Goal: Task Accomplishment & Management: Use online tool/utility

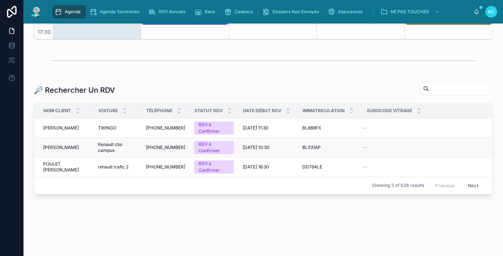
scroll to position [206, 0]
click at [429, 89] on input "text" at bounding box center [459, 88] width 60 height 10
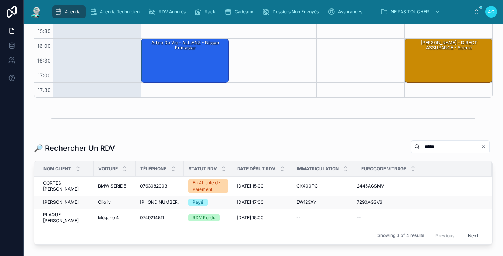
scroll to position [198, 0]
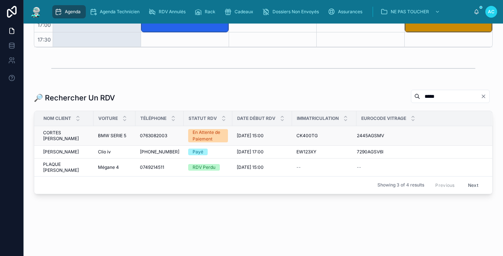
type input "*****"
click at [114, 137] on span "BMW SERIE 5" at bounding box center [112, 136] width 28 height 6
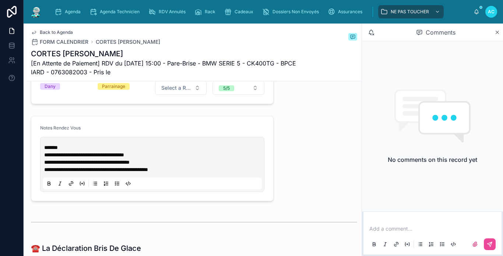
scroll to position [331, 0]
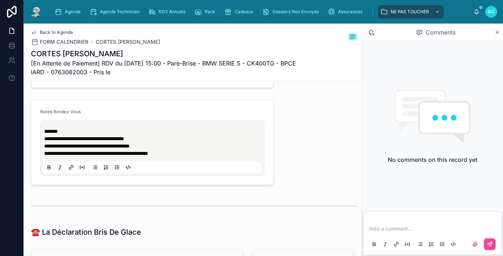
click at [43, 10] on div "Agenda Agenda Technicien RDV Annulés Rack Cadeaux Dossiers Non Envoyés Assuranc…" at bounding box center [263, 12] width 479 height 24
click at [40, 9] on img at bounding box center [35, 12] width 13 height 12
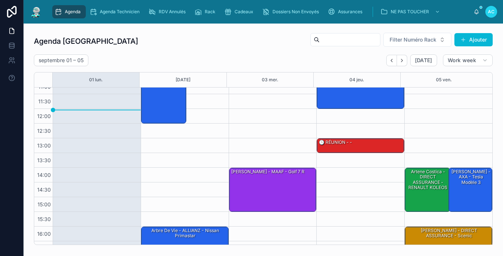
scroll to position [34, 0]
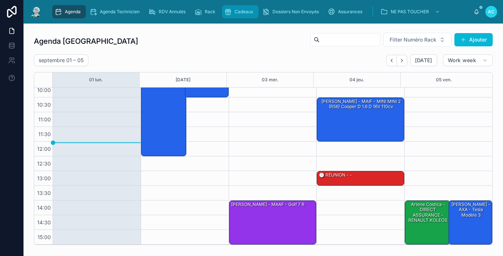
click at [254, 15] on div "Cadeaux" at bounding box center [240, 12] width 32 height 12
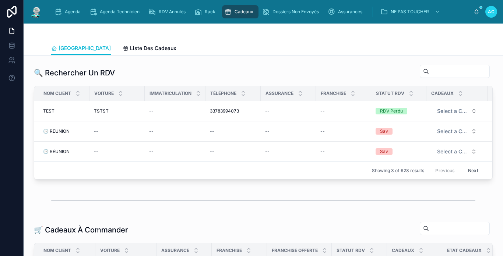
click at [429, 70] on input "text" at bounding box center [459, 71] width 60 height 10
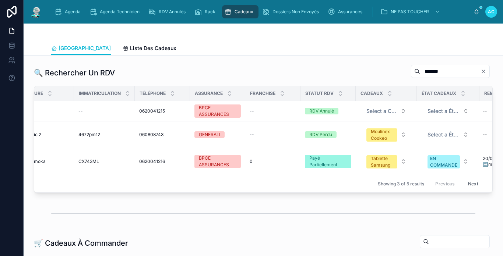
scroll to position [0, 90]
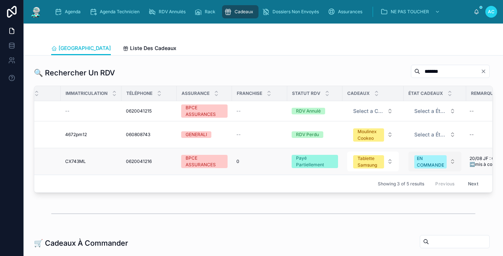
type input "*******"
click at [427, 162] on div "EN COMMANDE" at bounding box center [430, 161] width 27 height 13
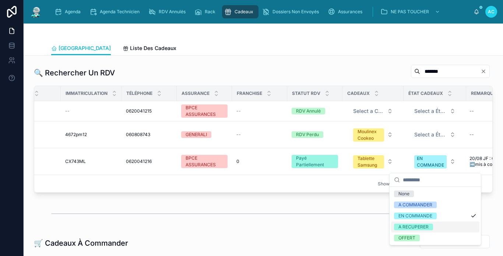
click at [418, 226] on div "A RECUPERER" at bounding box center [413, 227] width 30 height 7
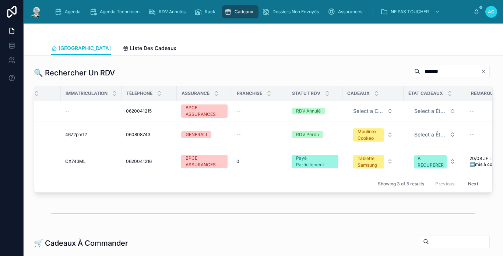
scroll to position [0, 0]
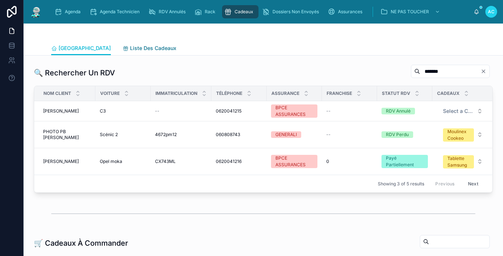
click at [130, 47] on span "Liste Des Cadeaux" at bounding box center [153, 48] width 46 height 7
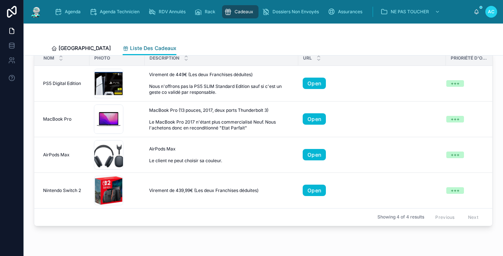
scroll to position [306, 0]
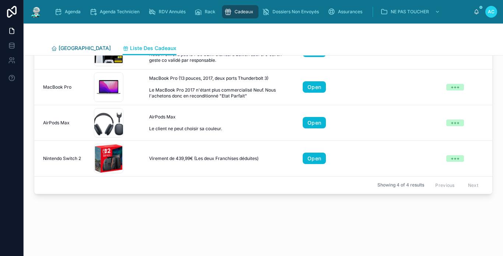
click at [64, 45] on span "[GEOGRAPHIC_DATA]" at bounding box center [85, 48] width 52 height 7
click at [71, 48] on span "[GEOGRAPHIC_DATA]" at bounding box center [85, 48] width 52 height 7
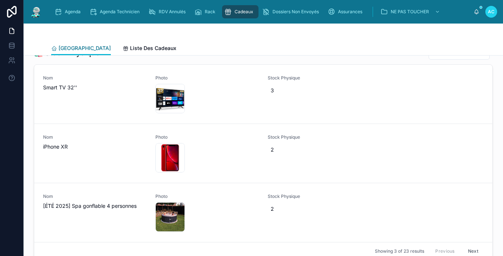
scroll to position [1017, 0]
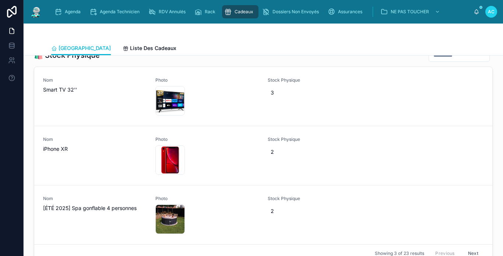
click at [429, 60] on input "text" at bounding box center [459, 55] width 60 height 10
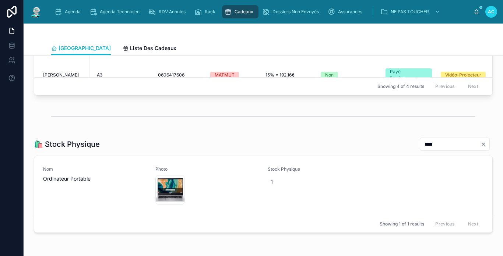
scroll to position [972, 0]
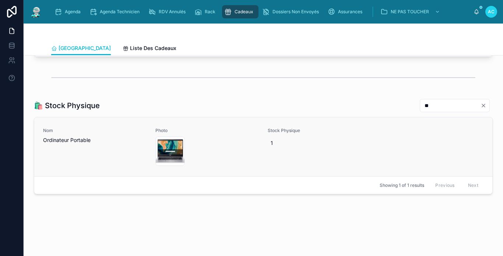
type input "*"
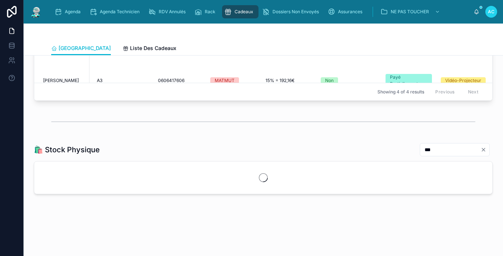
scroll to position [972, 0]
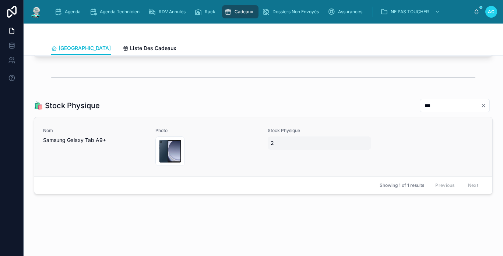
click at [271, 143] on span "2" at bounding box center [320, 142] width 98 height 7
click at [360, 155] on icon "submit" at bounding box center [358, 152] width 6 height 6
click at [433, 108] on input "***" at bounding box center [450, 105] width 60 height 10
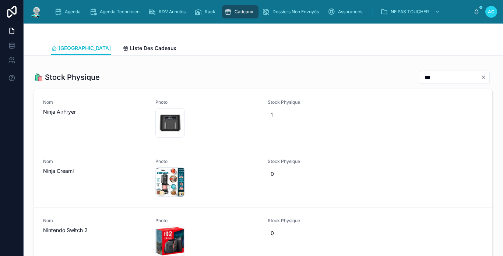
scroll to position [972, 0]
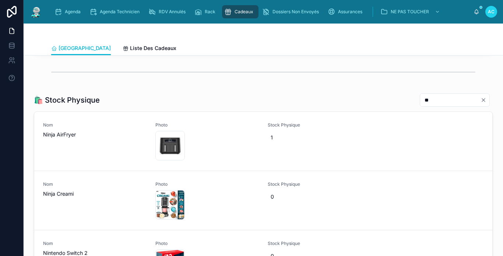
type input "*"
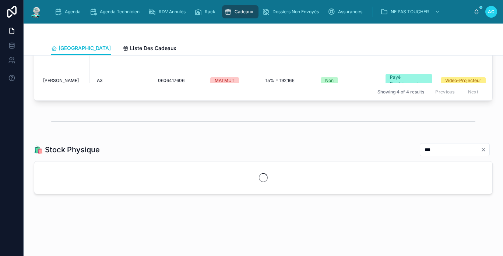
scroll to position [927, 0]
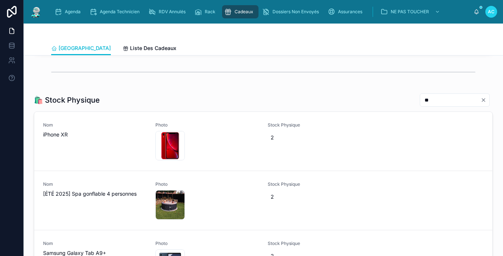
type input "*"
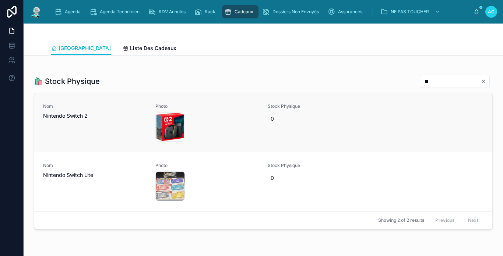
scroll to position [1008, 0]
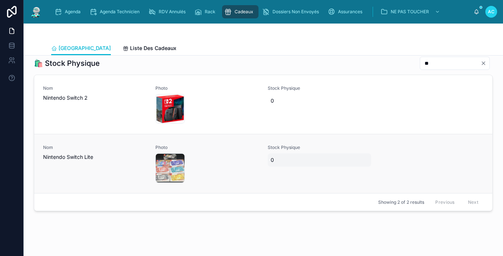
type input "**"
click at [279, 164] on span "0" at bounding box center [320, 159] width 98 height 7
type input "*"
click at [357, 173] on icon "submit" at bounding box center [358, 175] width 6 height 6
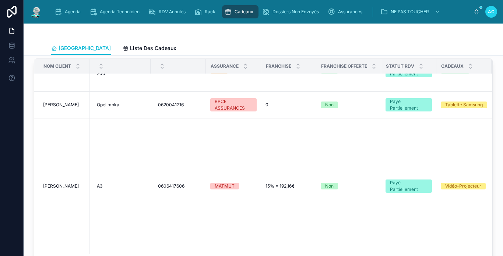
scroll to position [0, 0]
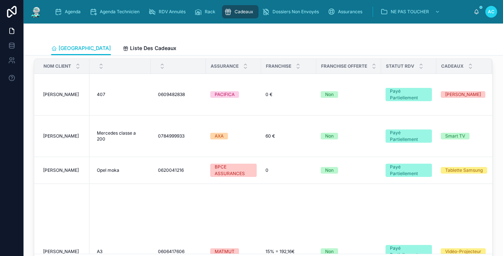
click at [39, 19] on div at bounding box center [35, 12] width 13 height 24
click at [39, 17] on img at bounding box center [35, 12] width 13 height 12
